Goal: Information Seeking & Learning: Understand process/instructions

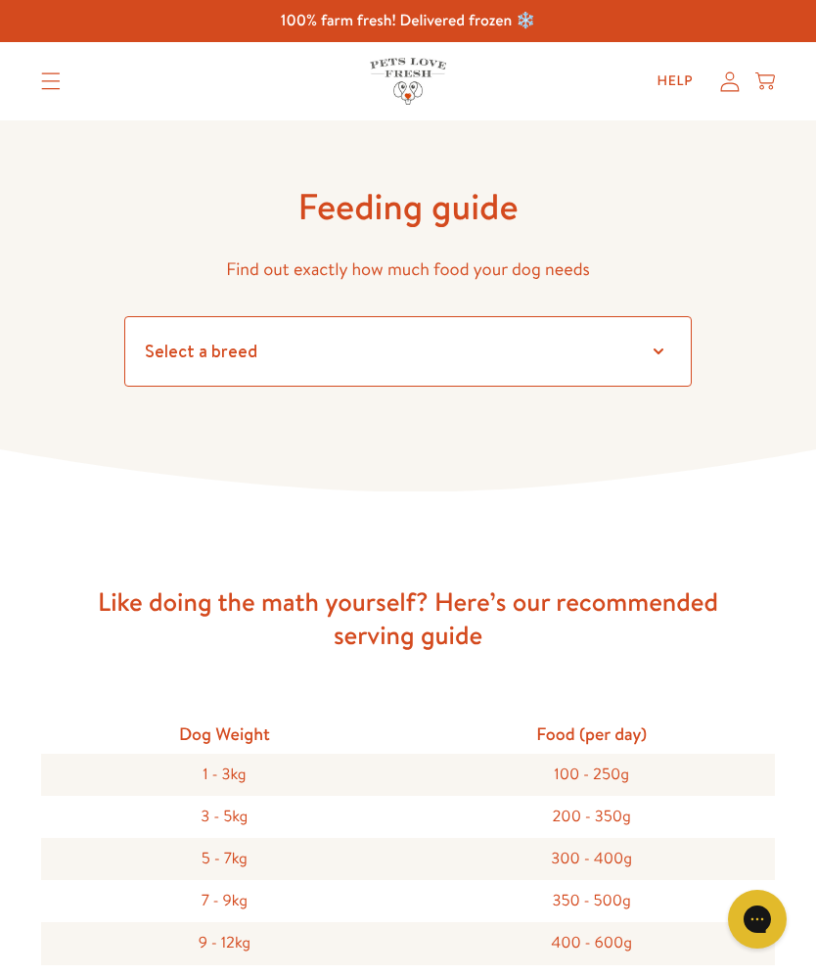
click at [185, 359] on select "Select a breed Affenpinscher Afghan hound Airedale terrier Akita Alaskan Malamu…" at bounding box center [408, 351] width 568 height 70
click at [667, 348] on select "Select a breed Affenpinscher Afghan hound Airedale terrier Akita Alaskan Malamu…" at bounding box center [408, 351] width 568 height 70
select select "13"
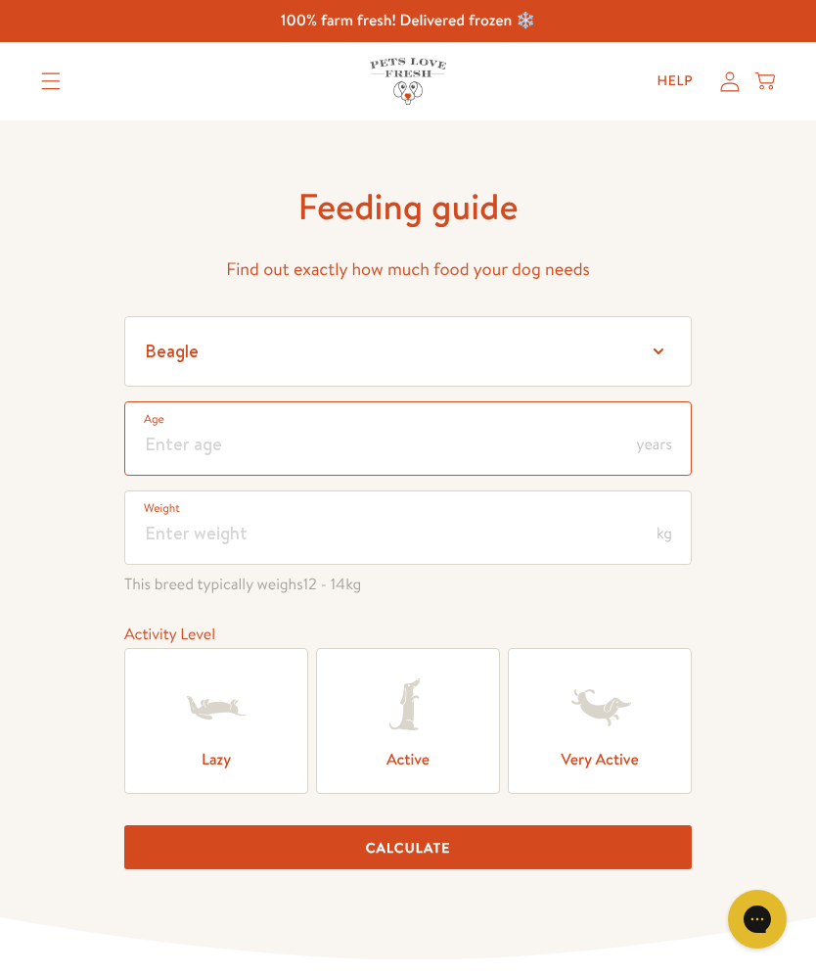
click at [179, 439] on input "number" at bounding box center [408, 438] width 568 height 74
type input "9"
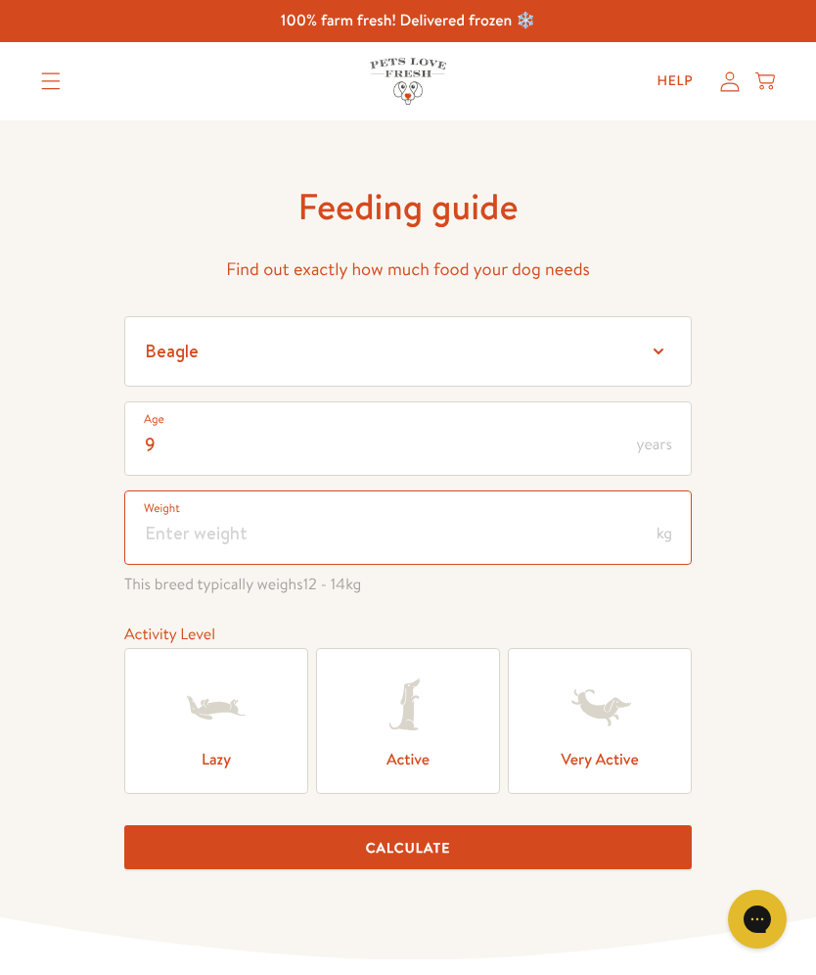
click at [180, 537] on input "number" at bounding box center [408, 527] width 568 height 74
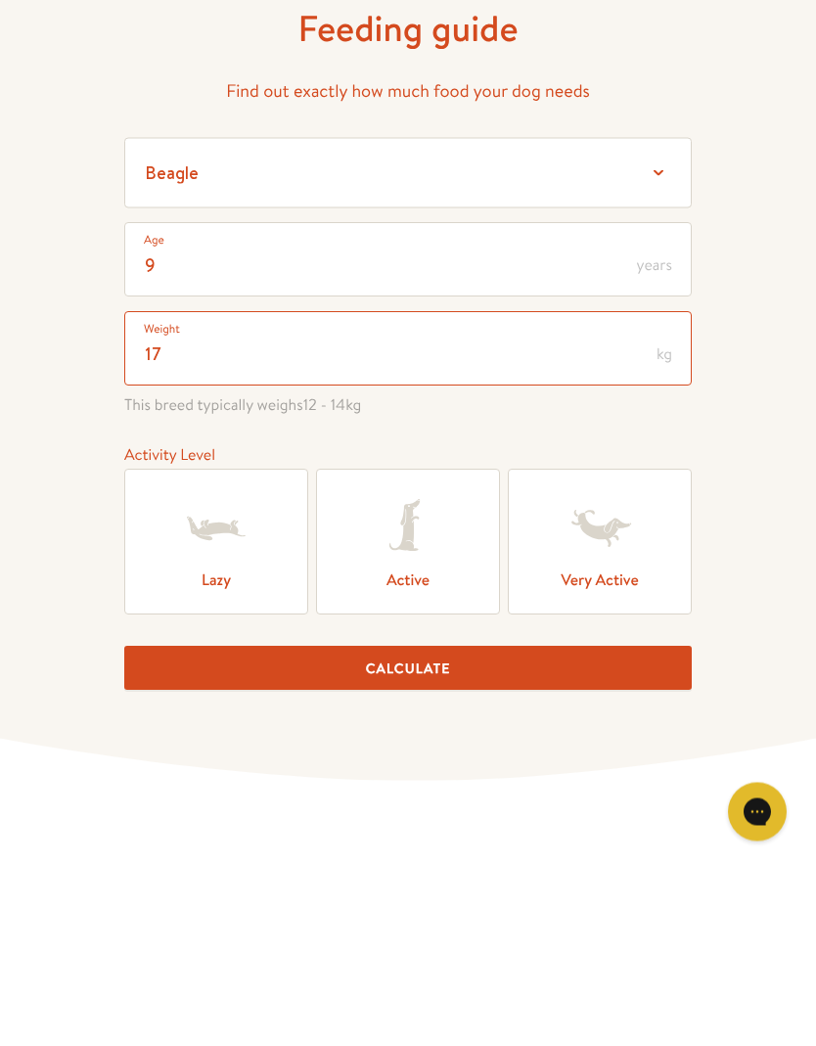
type input "17"
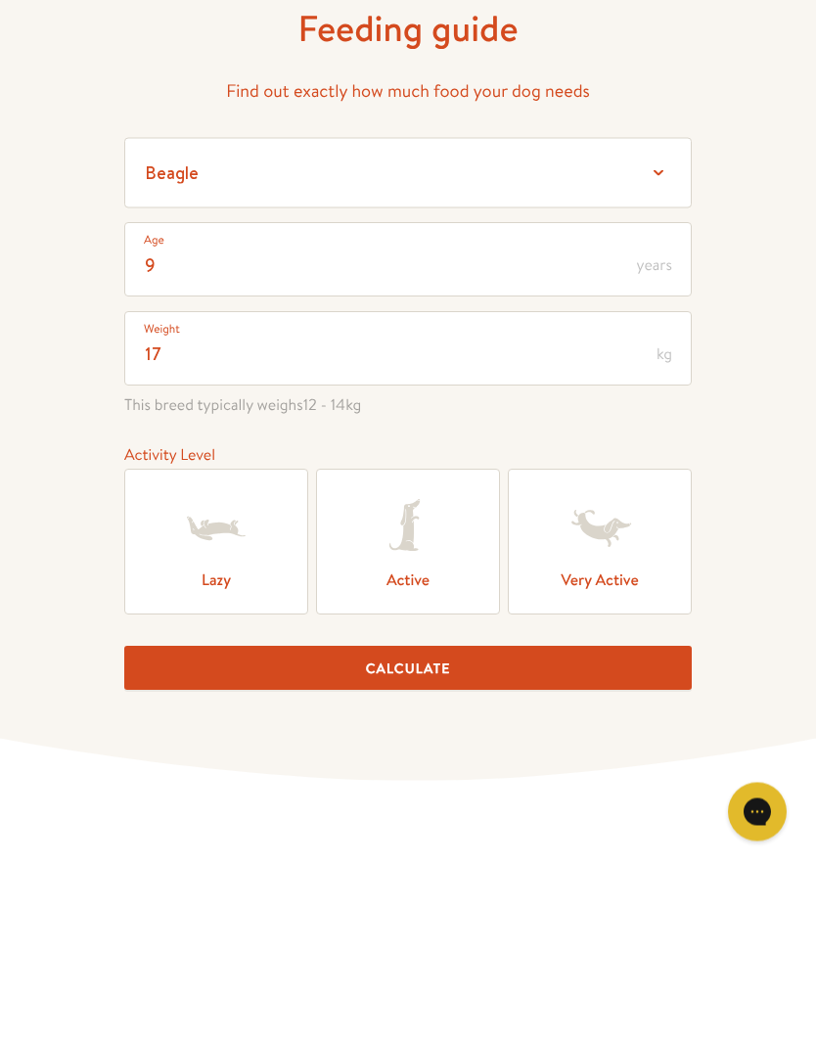
click at [426, 668] on icon at bounding box center [408, 707] width 78 height 78
click at [0, 0] on input "Active" at bounding box center [0, 0] width 0 height 0
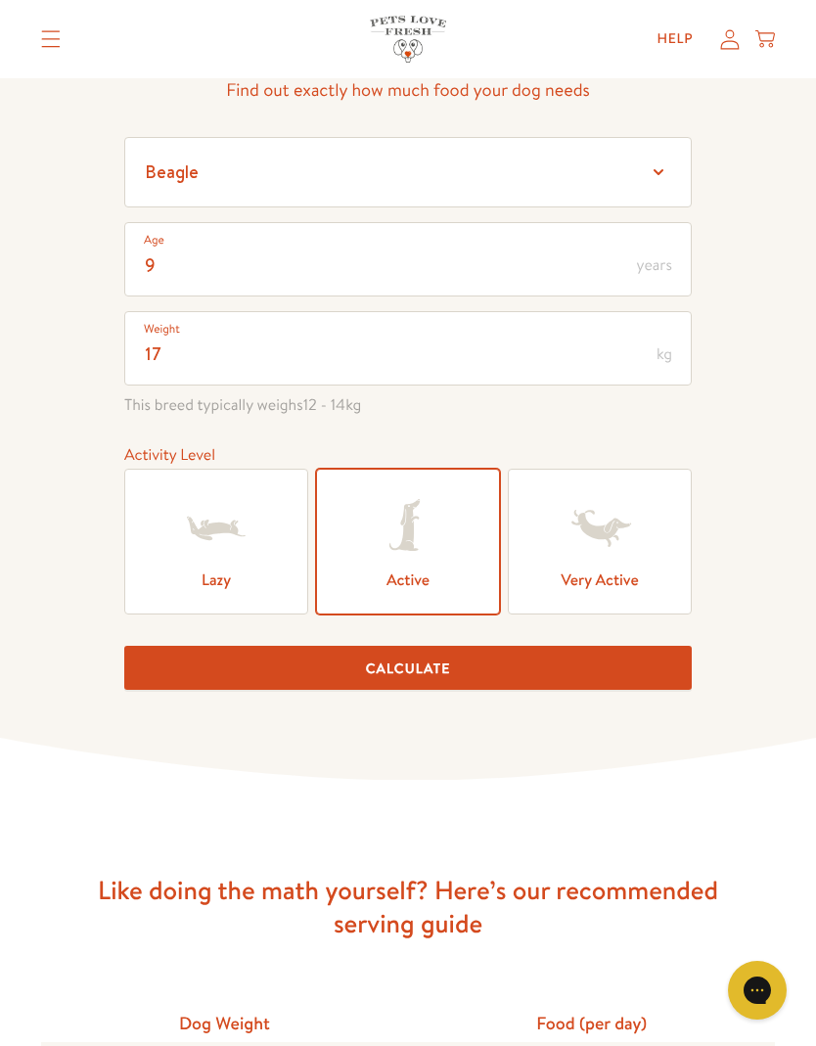
click at [440, 682] on button "Calculate" at bounding box center [408, 668] width 568 height 44
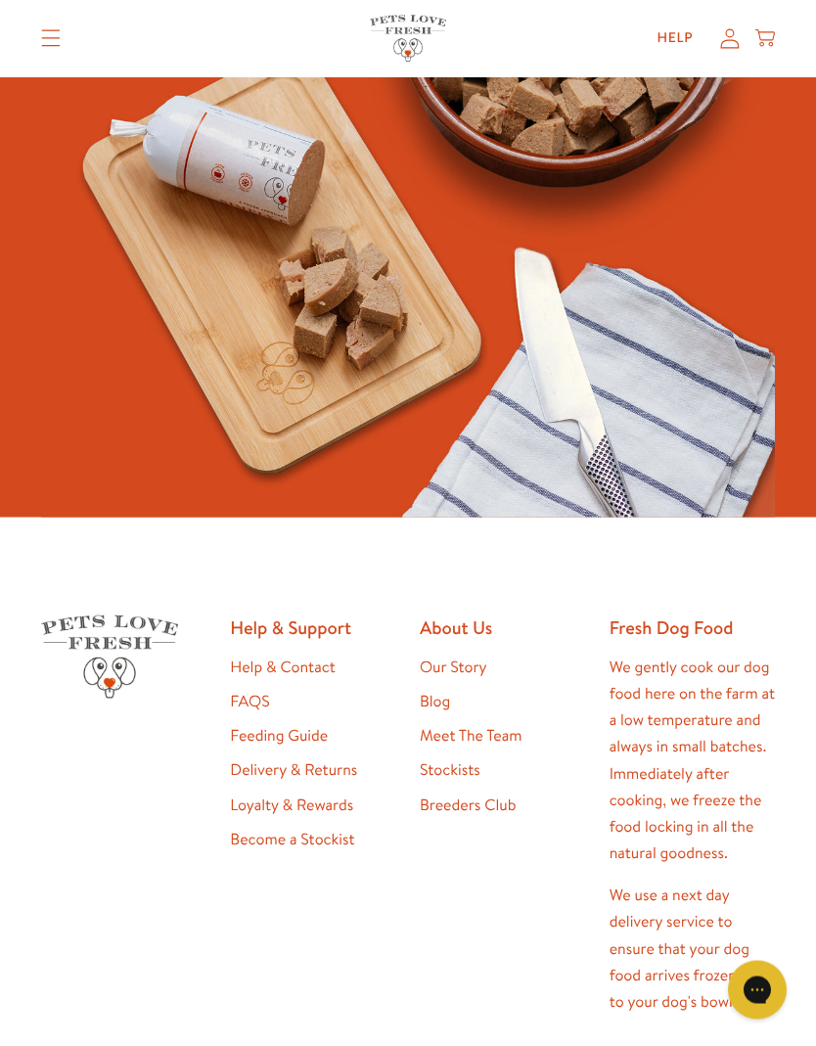
scroll to position [2899, 0]
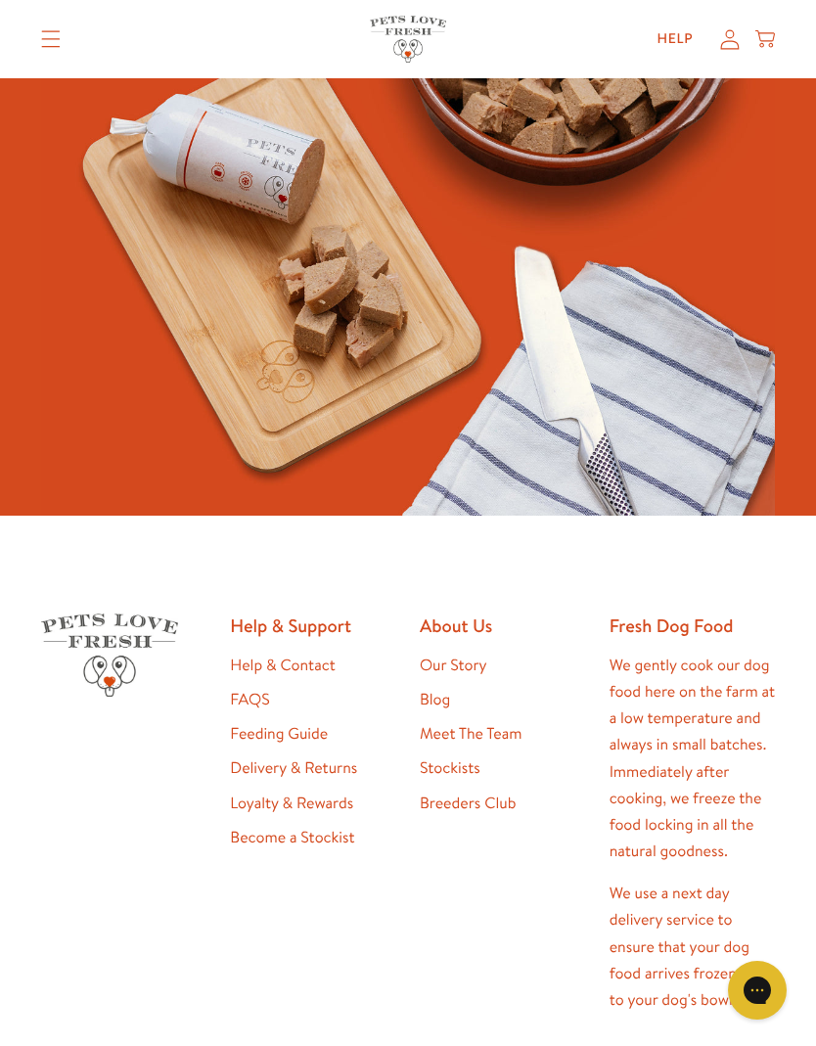
click at [461, 774] on link "Stockists" at bounding box center [450, 768] width 61 height 22
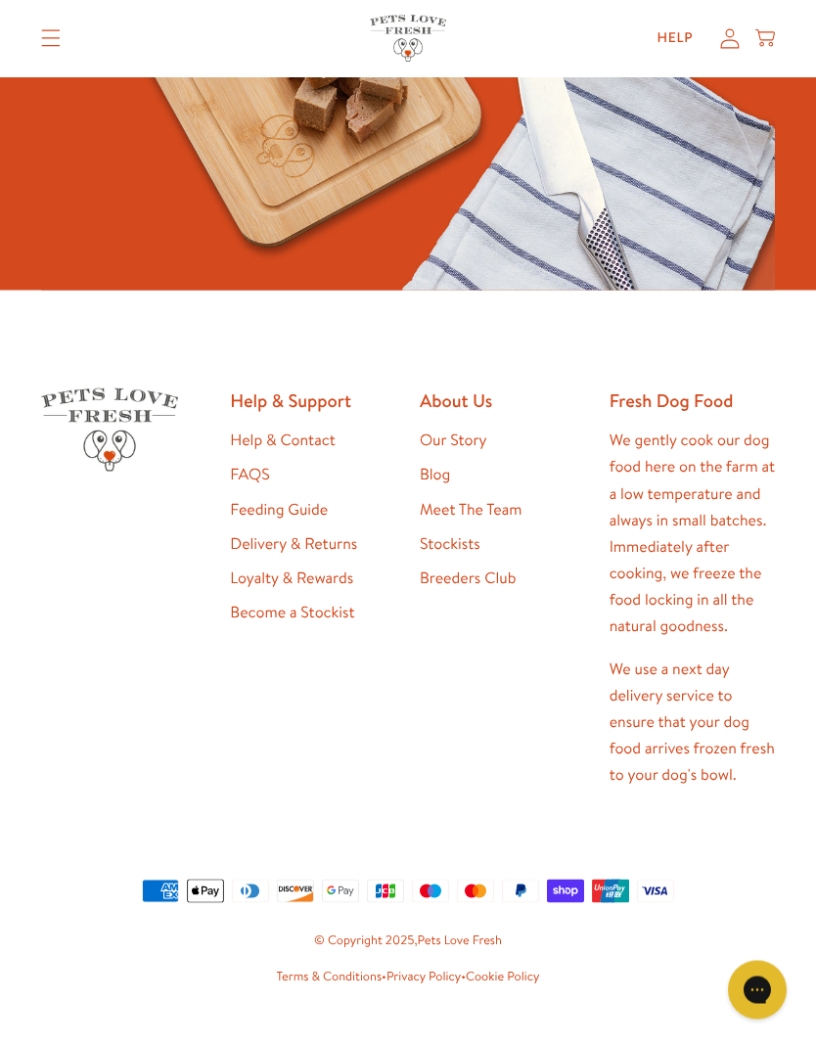
scroll to position [1240, 0]
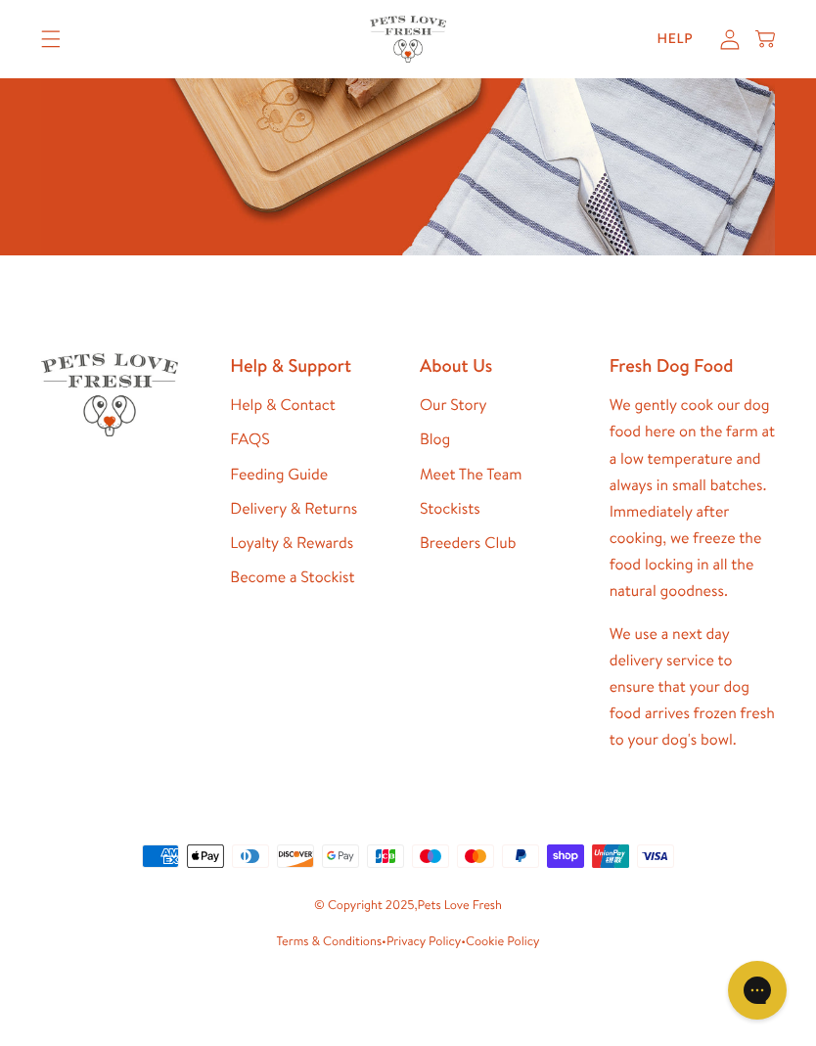
click at [264, 441] on link "FAQS" at bounding box center [249, 440] width 39 height 22
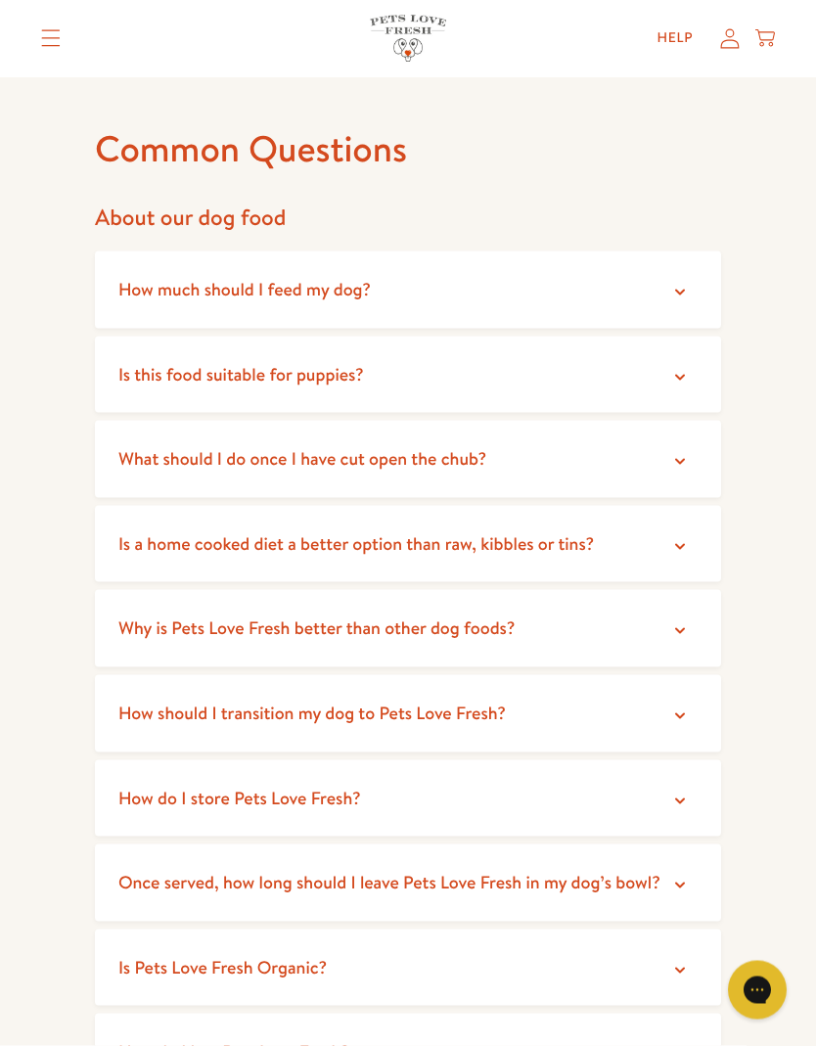
scroll to position [62, 0]
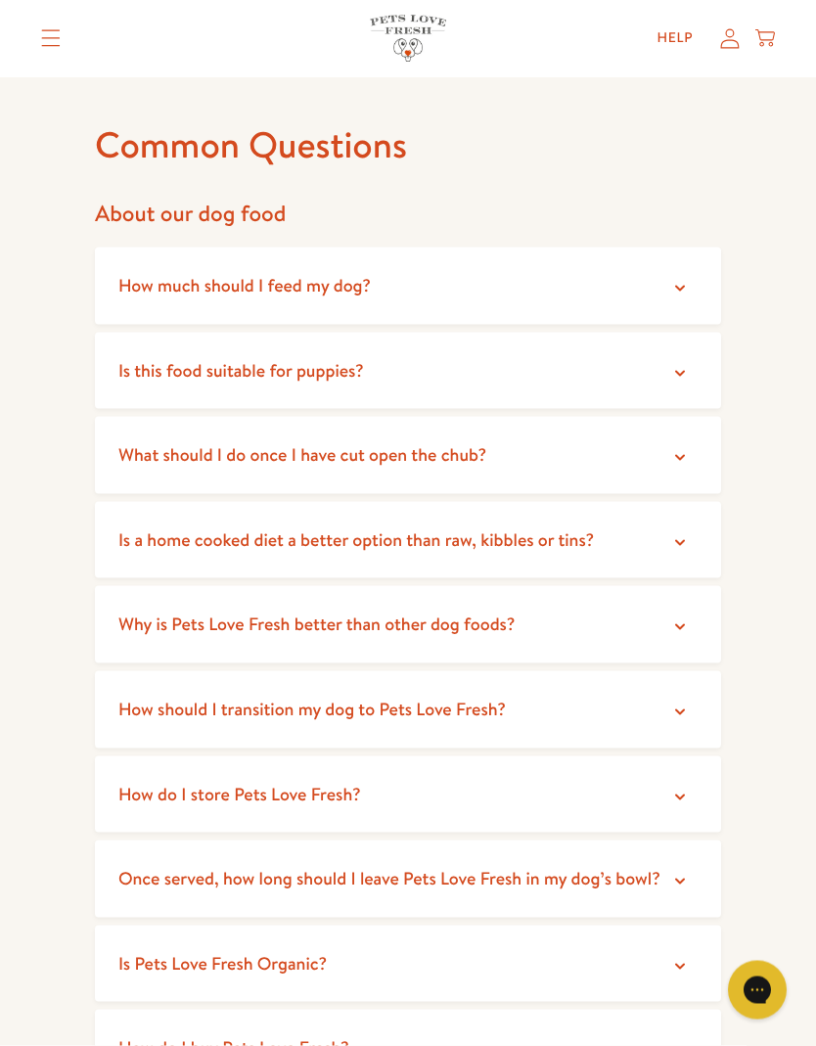
click at [680, 541] on icon at bounding box center [680, 543] width 10 height 6
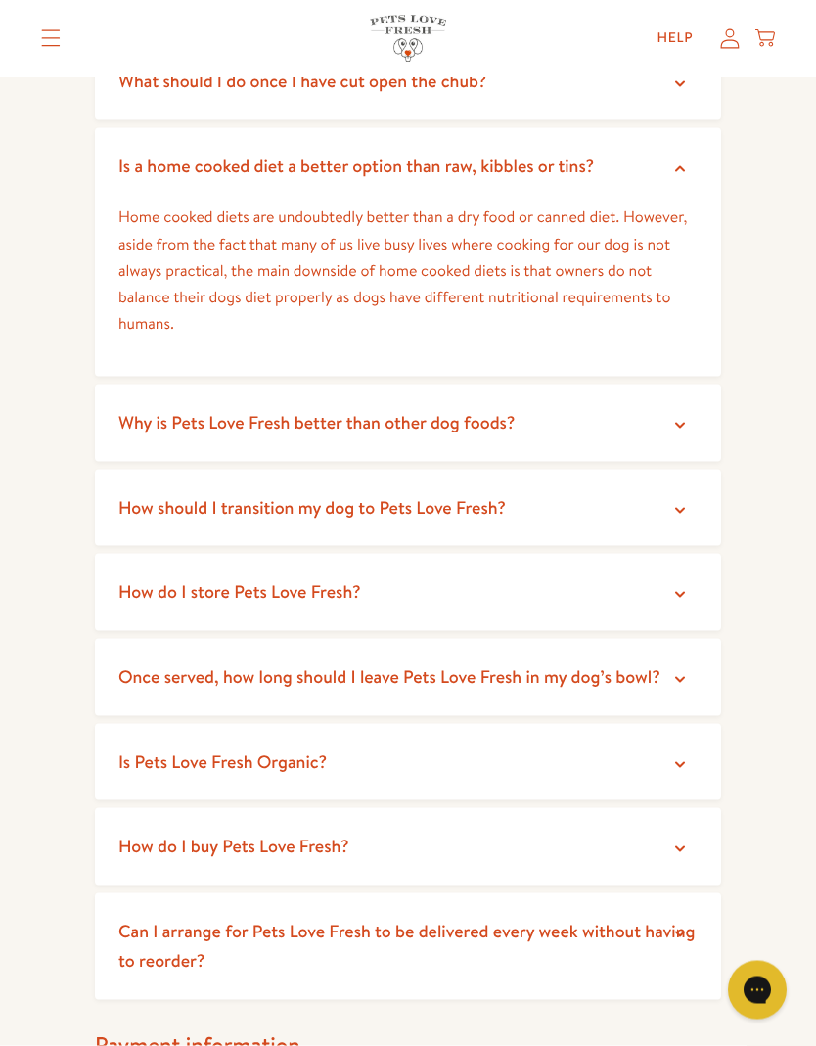
scroll to position [436, 0]
click at [680, 507] on icon at bounding box center [680, 510] width 10 height 6
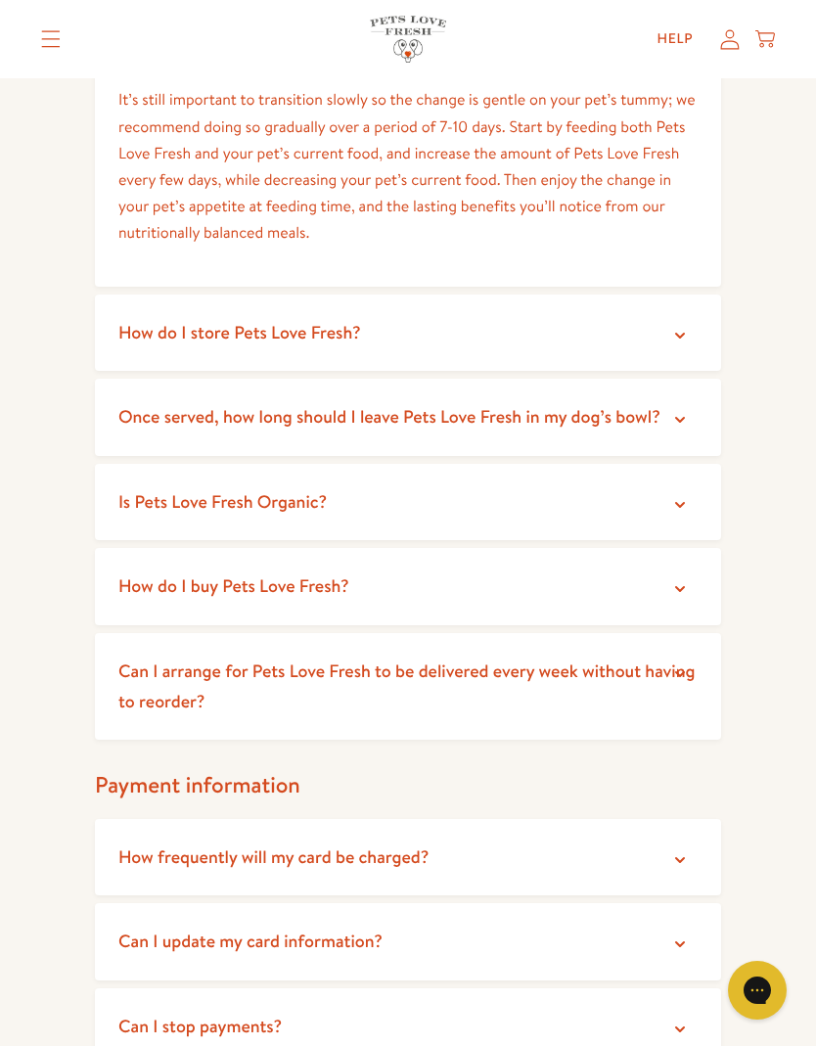
scroll to position [898, 0]
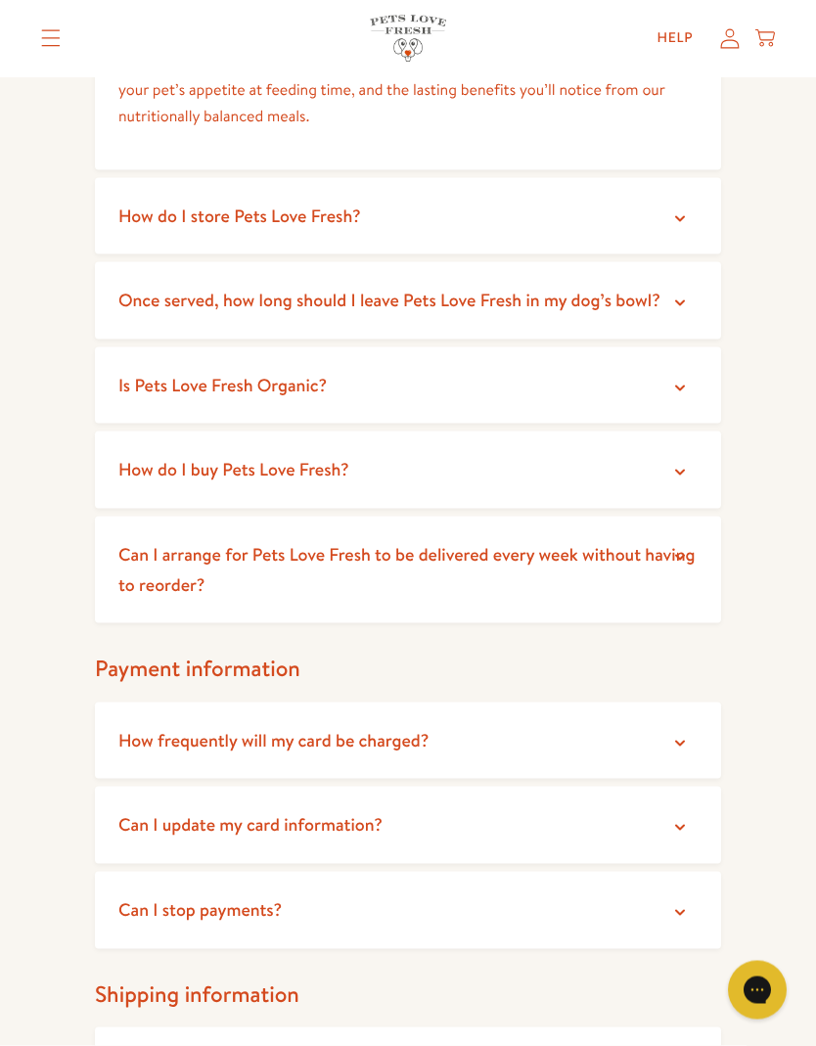
click at [680, 473] on icon at bounding box center [680, 473] width 20 height 20
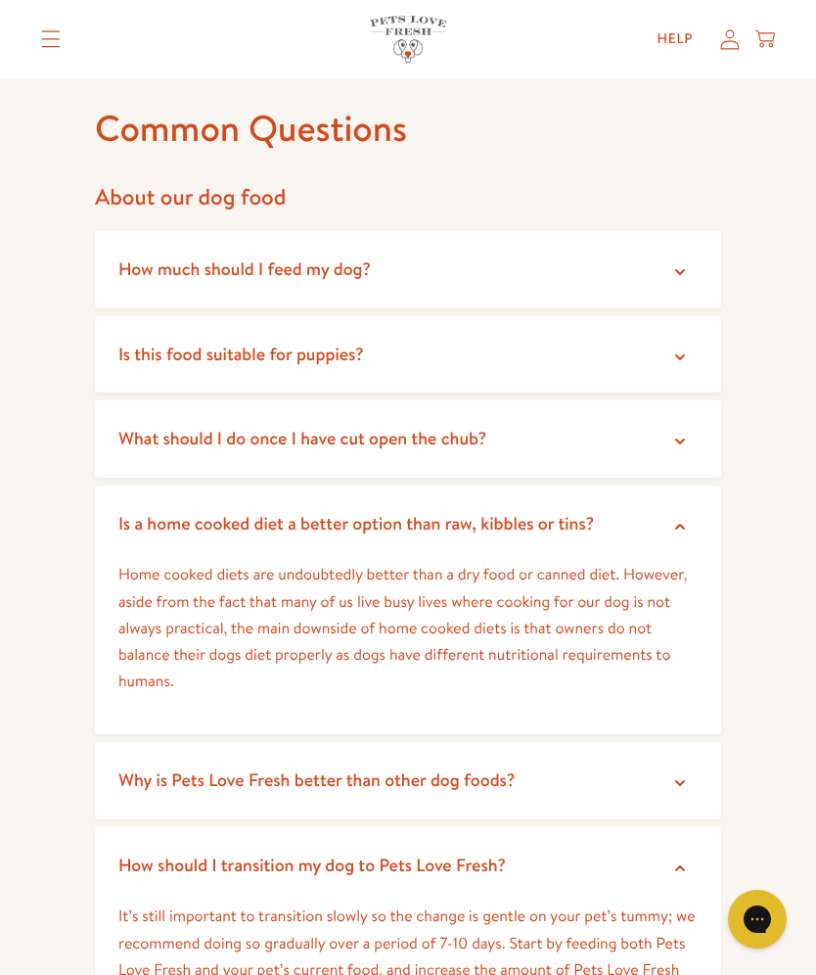
scroll to position [0, 0]
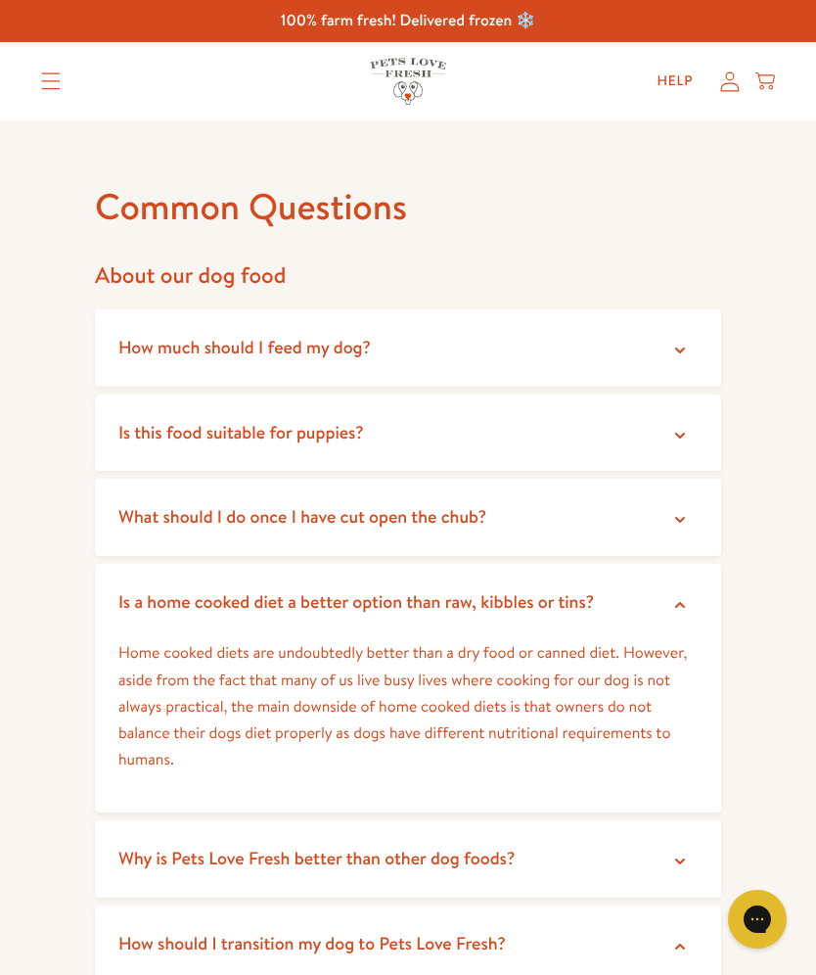
click at [65, 79] on summary "Translation missing: en.sections.header.menu" at bounding box center [50, 81] width 51 height 49
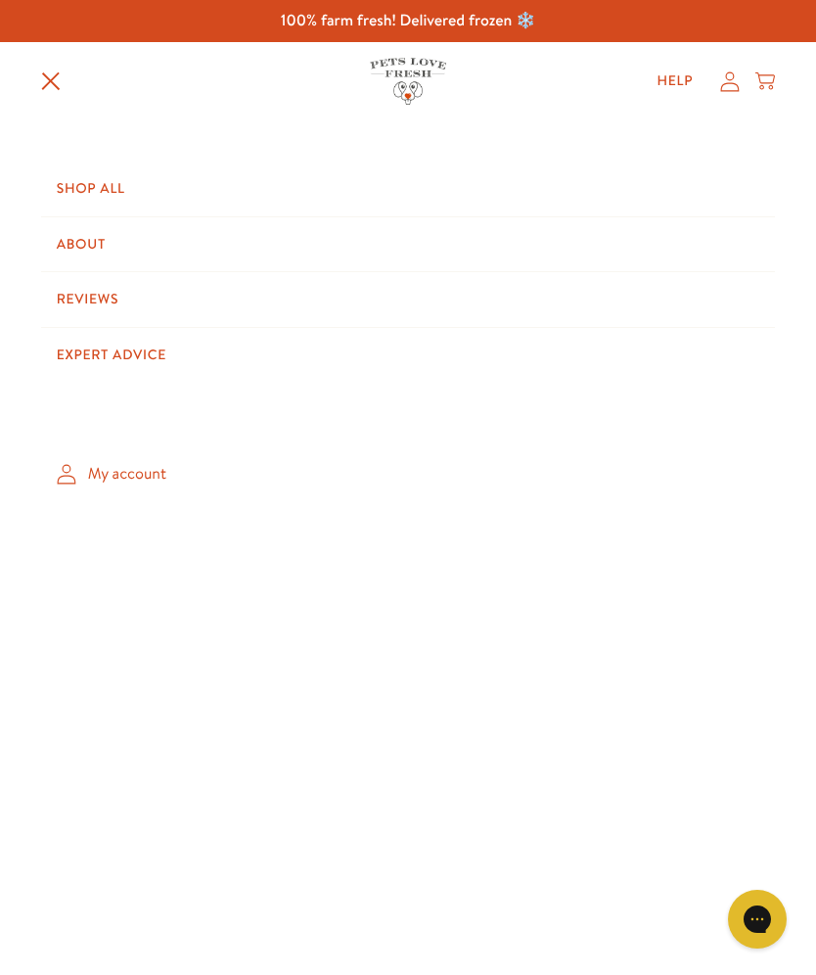
click at [119, 189] on link "Shop All" at bounding box center [408, 188] width 735 height 55
